Goal: Information Seeking & Learning: Learn about a topic

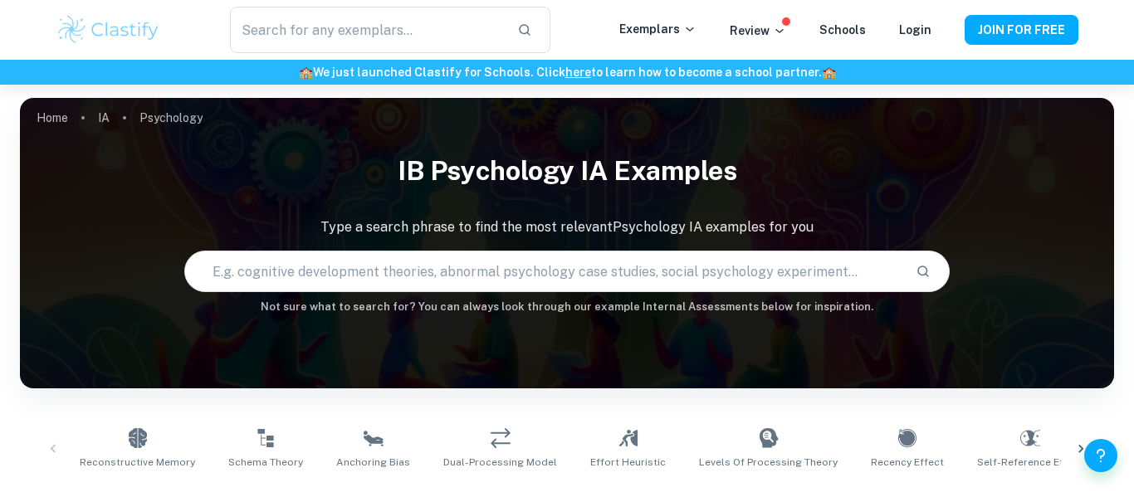
scroll to position [33, 0]
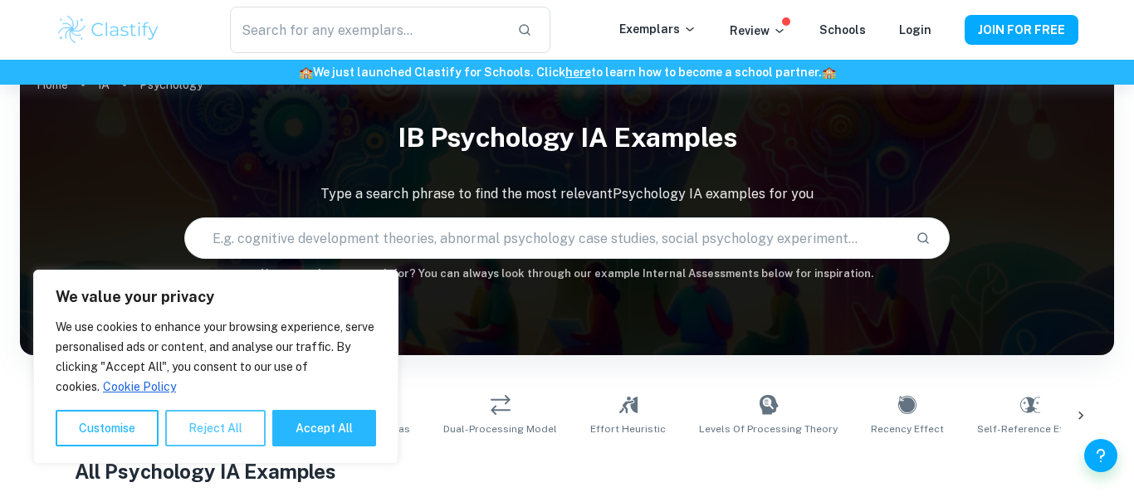
click at [220, 438] on button "Reject All" at bounding box center [215, 428] width 100 height 37
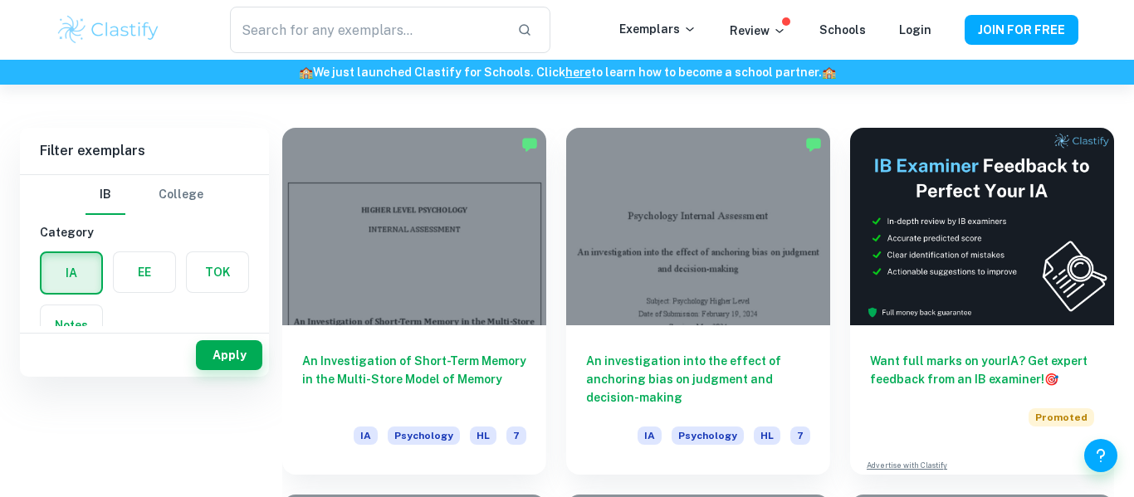
scroll to position [0, 0]
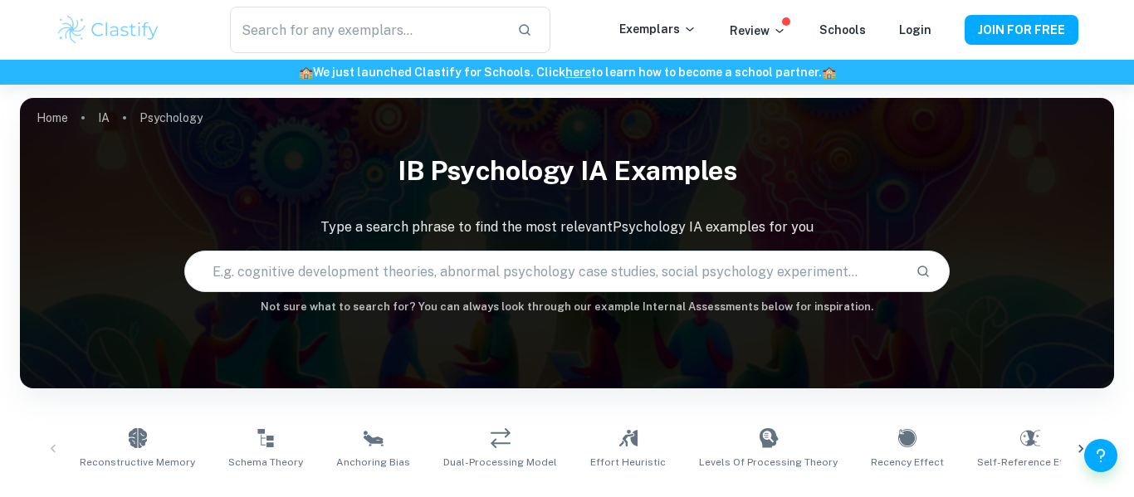
click at [438, 286] on input "text" at bounding box center [544, 271] width 718 height 46
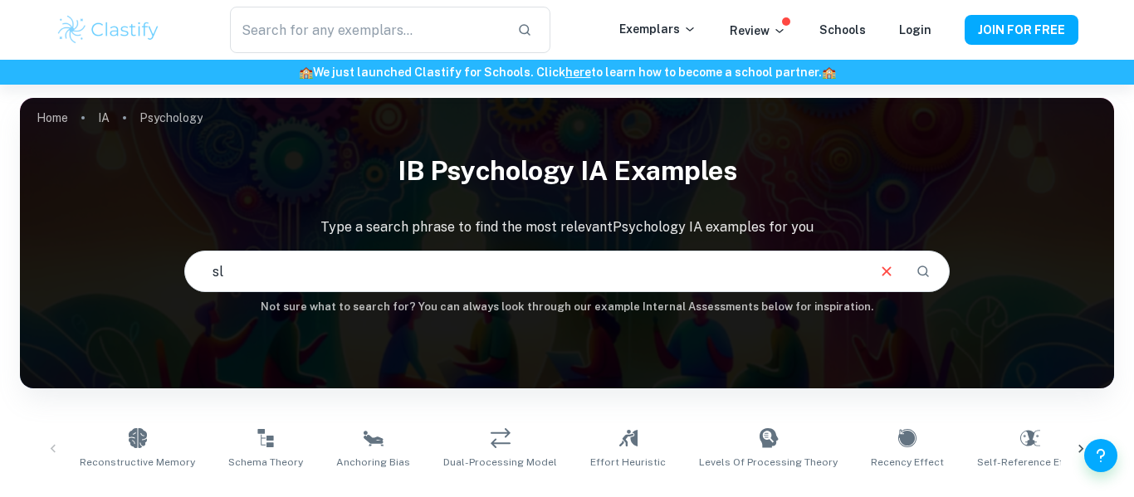
type input "sl"
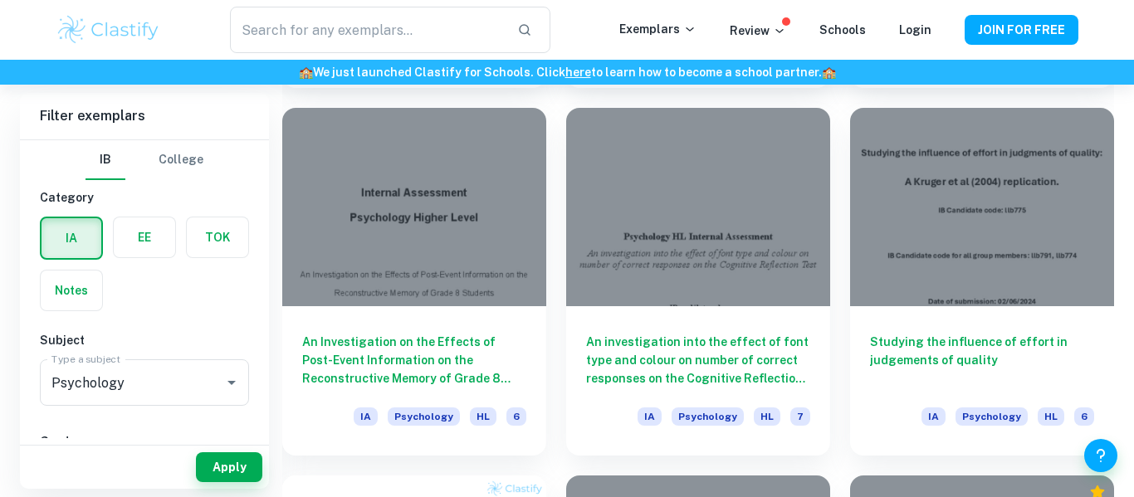
scroll to position [797, 0]
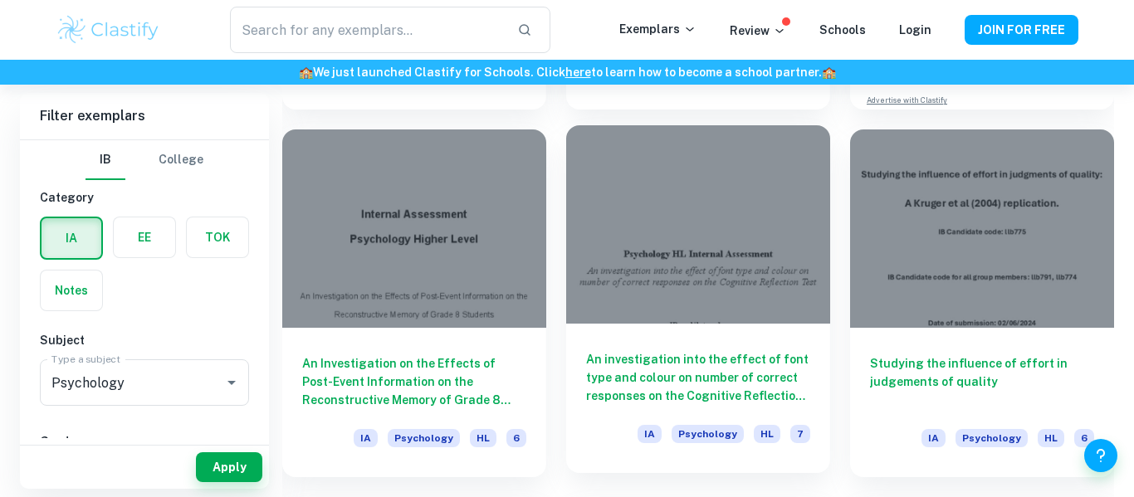
click at [711, 379] on h6 "An investigation into the effect of font type and colour on number of correct r…" at bounding box center [698, 377] width 224 height 55
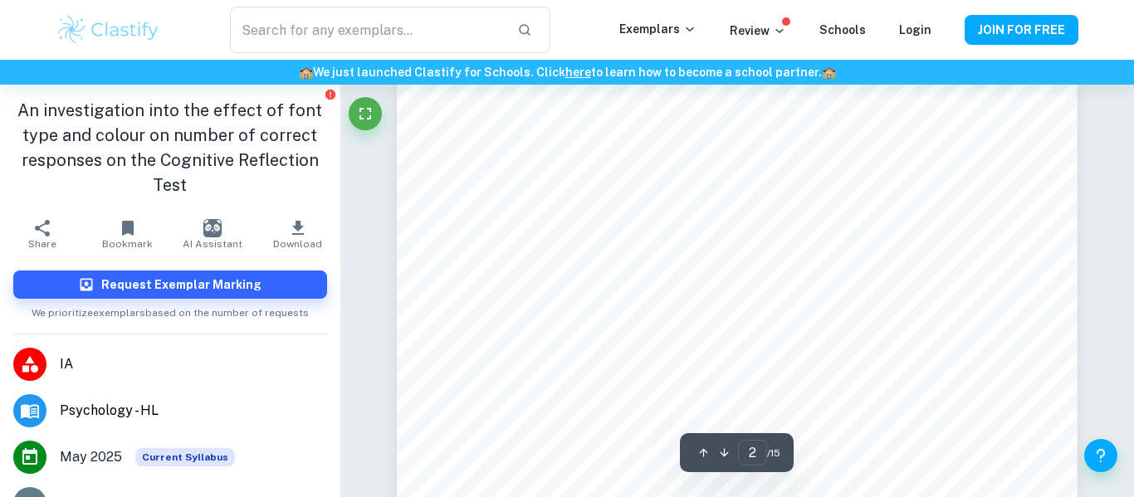
scroll to position [1295, 0]
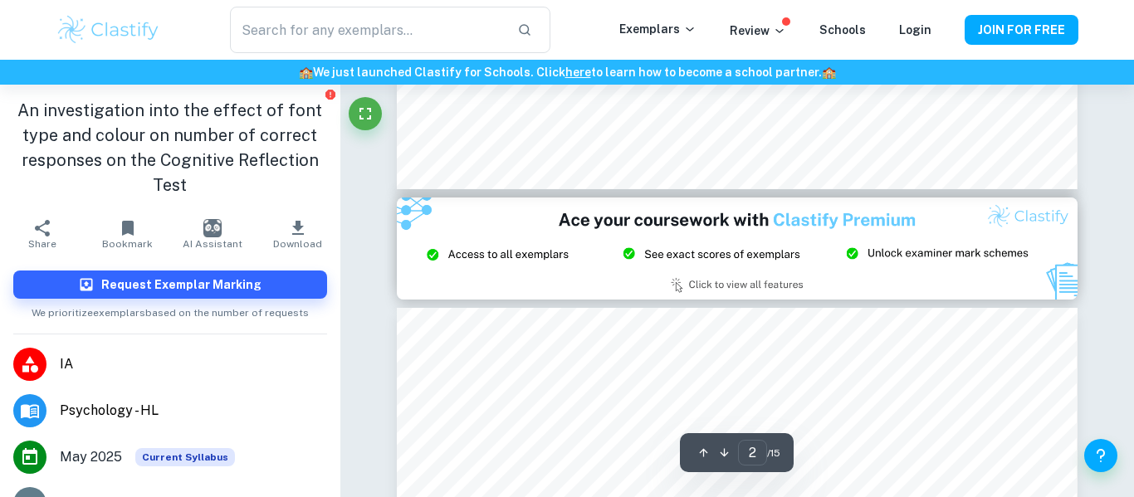
type input "3"
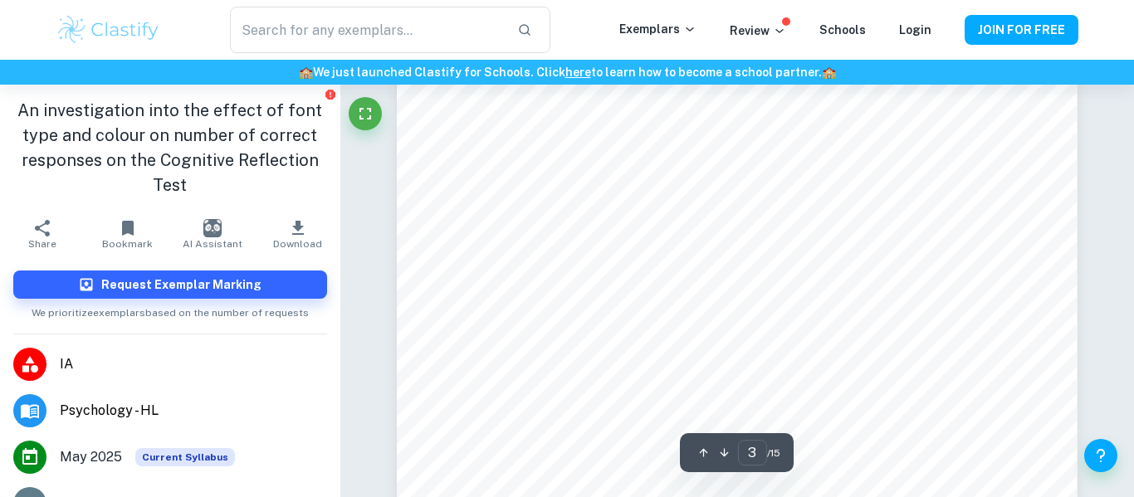
scroll to position [2358, 0]
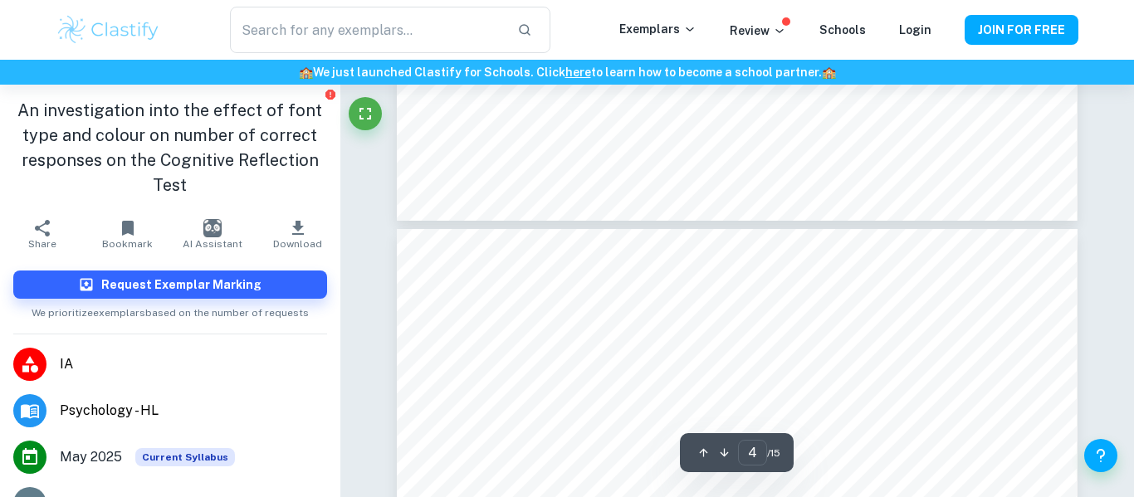
type input "5"
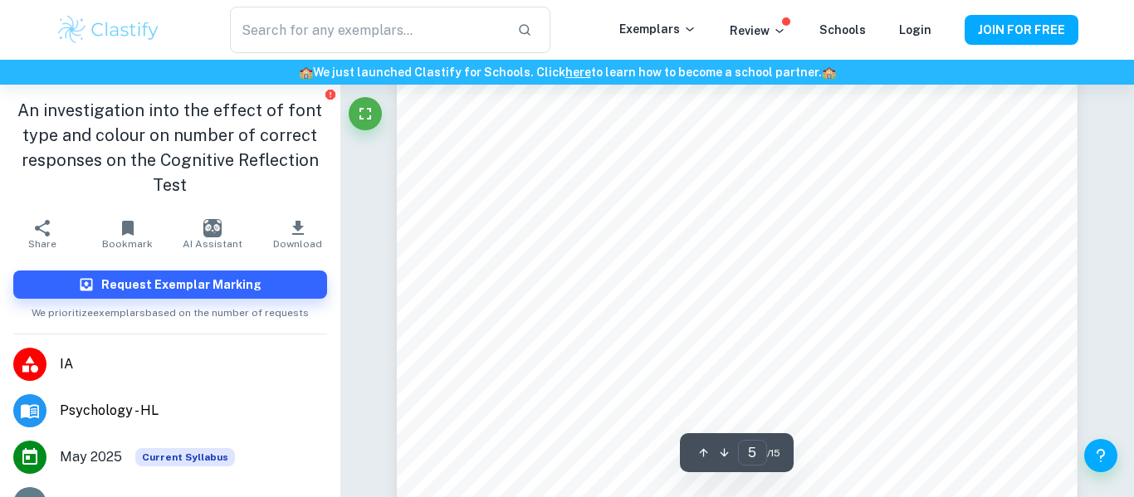
scroll to position [4044, 0]
